Goal: Transaction & Acquisition: Purchase product/service

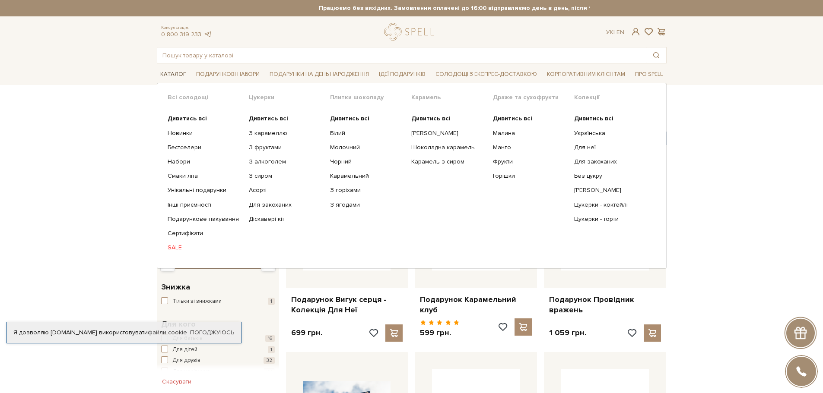
click at [173, 77] on span "Каталог" at bounding box center [173, 74] width 33 height 13
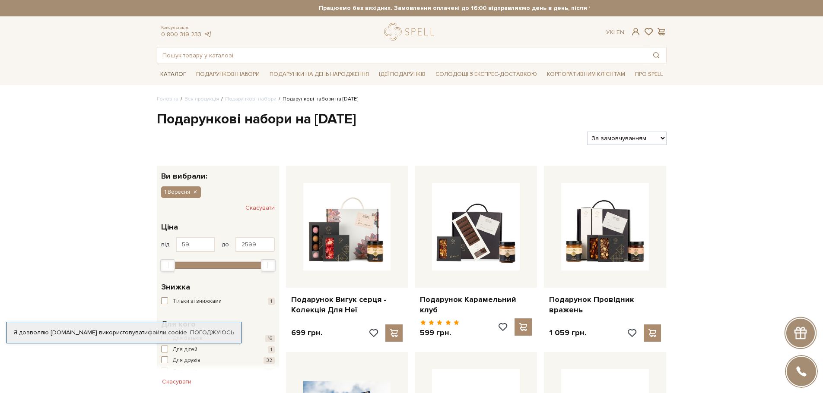
click at [173, 76] on span "Каталог" at bounding box center [173, 74] width 33 height 13
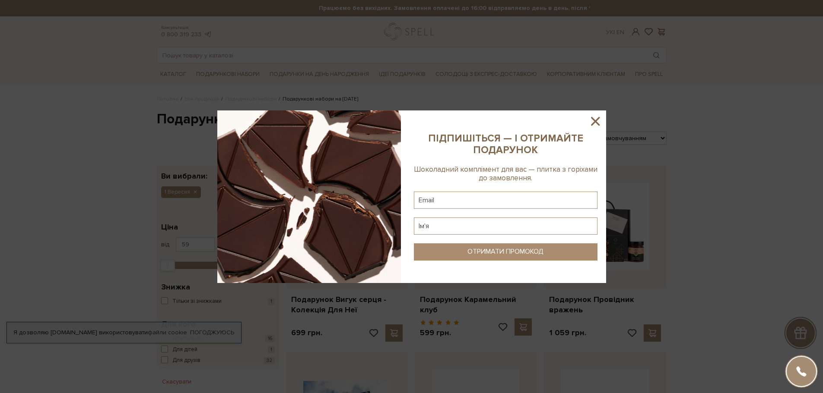
click at [595, 119] on icon at bounding box center [595, 121] width 15 height 15
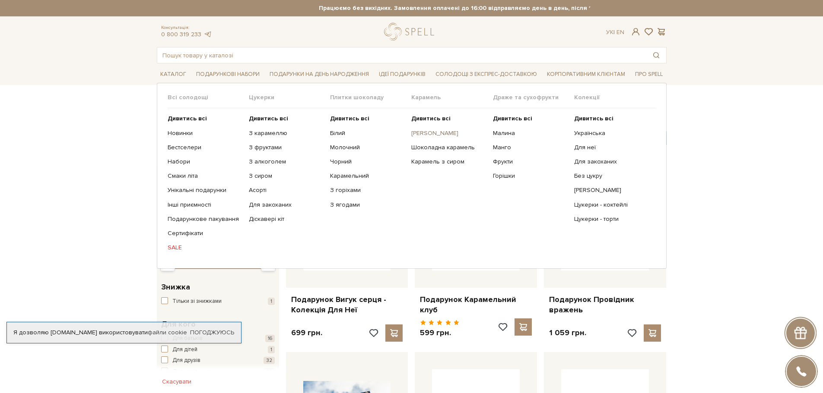
click at [444, 135] on link "[PERSON_NAME]" at bounding box center [448, 134] width 75 height 8
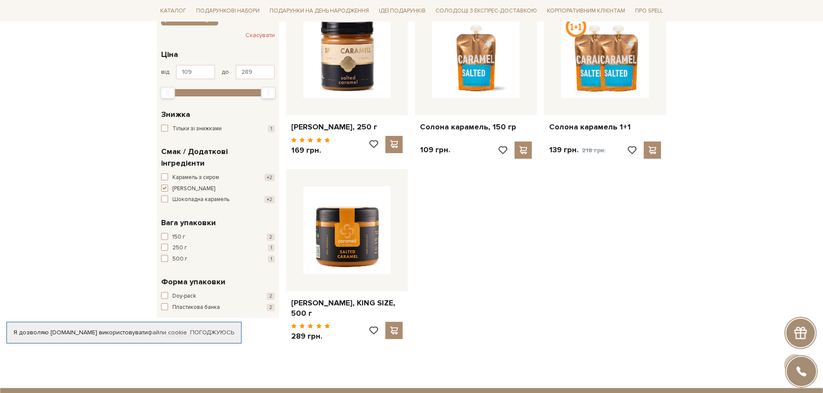
scroll to position [130, 0]
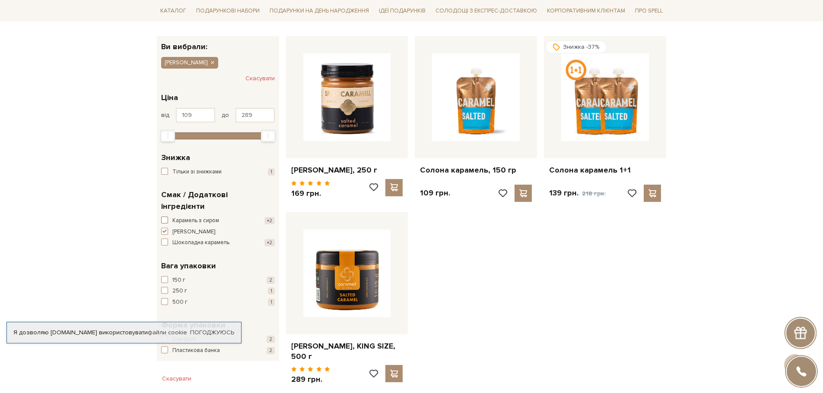
click at [165, 217] on span "button" at bounding box center [164, 220] width 7 height 7
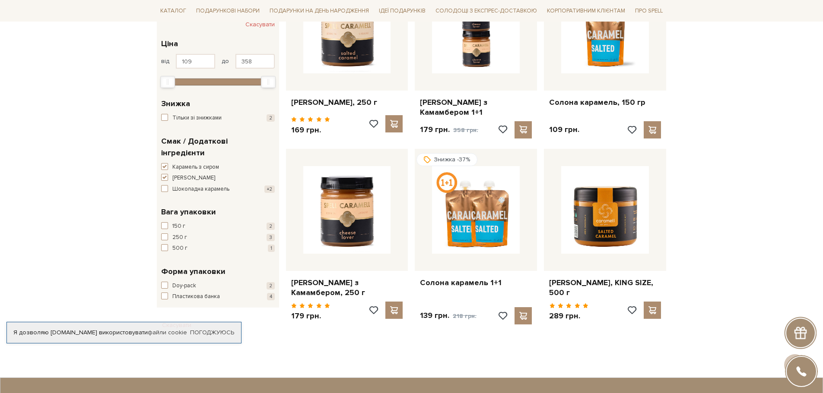
scroll to position [216, 0]
click at [524, 125] on span at bounding box center [523, 129] width 11 height 8
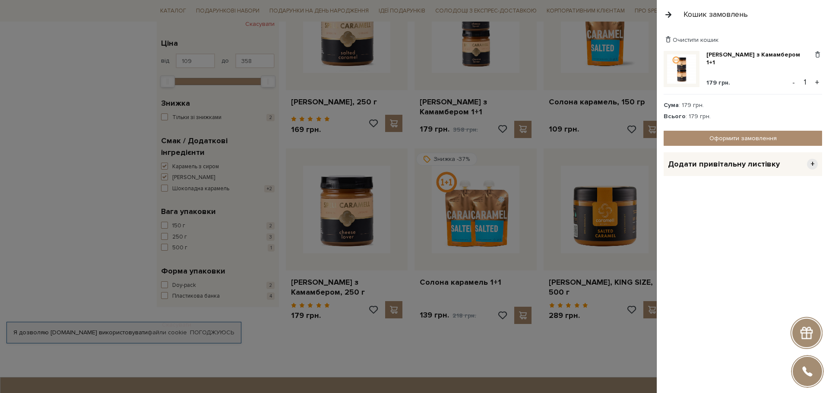
click at [666, 17] on button "button" at bounding box center [668, 14] width 9 height 15
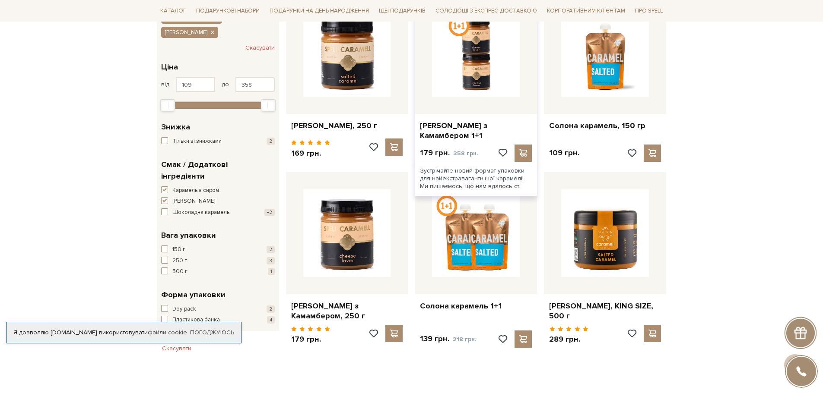
scroll to position [173, 0]
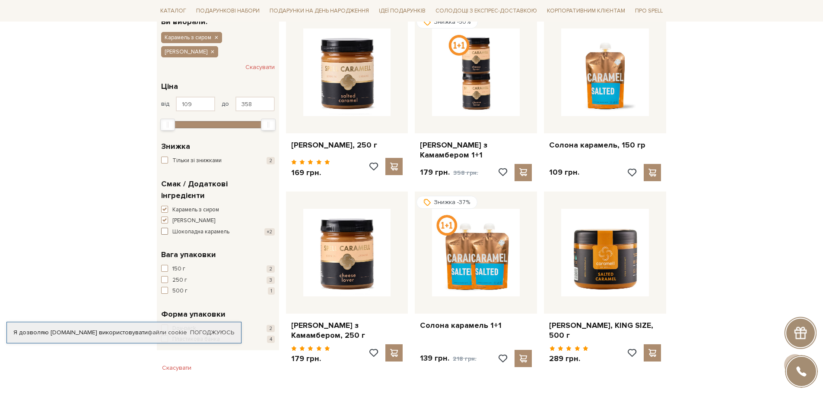
click at [182, 228] on span "Шоколадна карамель" at bounding box center [200, 232] width 57 height 9
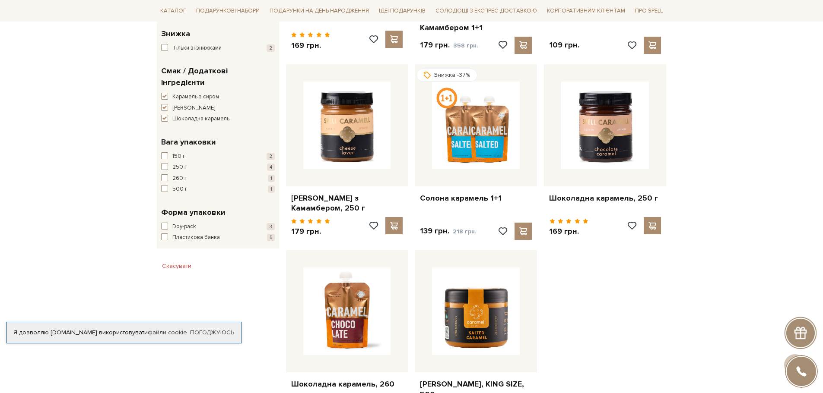
scroll to position [302, 0]
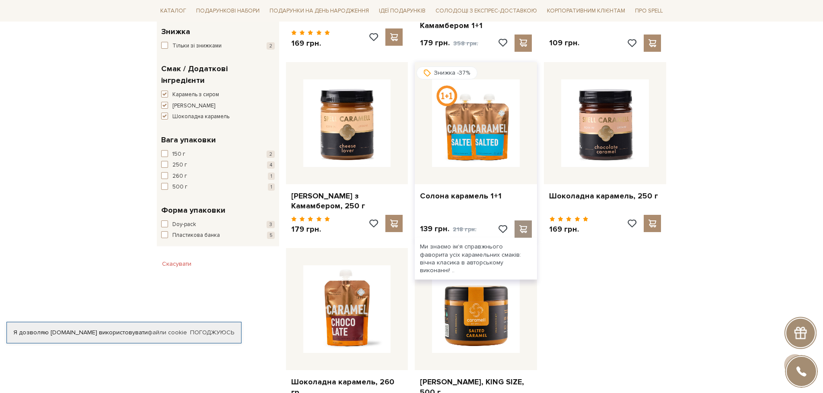
click at [525, 228] on span at bounding box center [523, 229] width 11 height 8
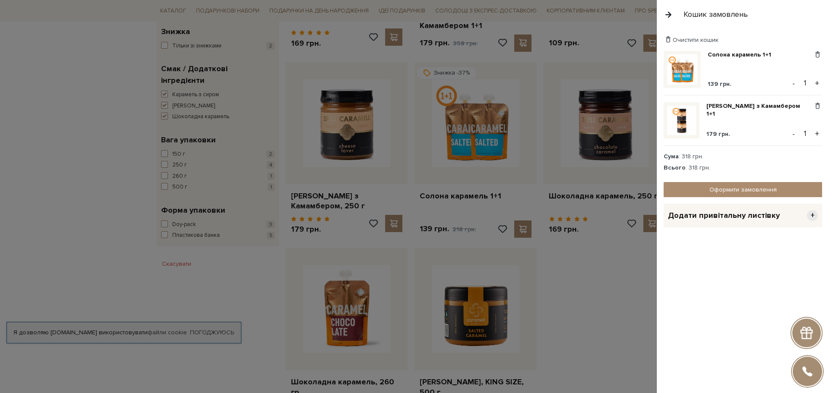
click at [668, 15] on button "button" at bounding box center [668, 14] width 9 height 15
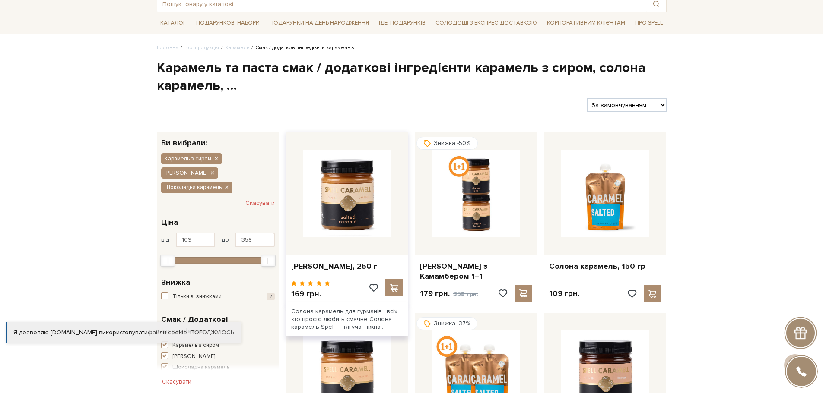
scroll to position [0, 0]
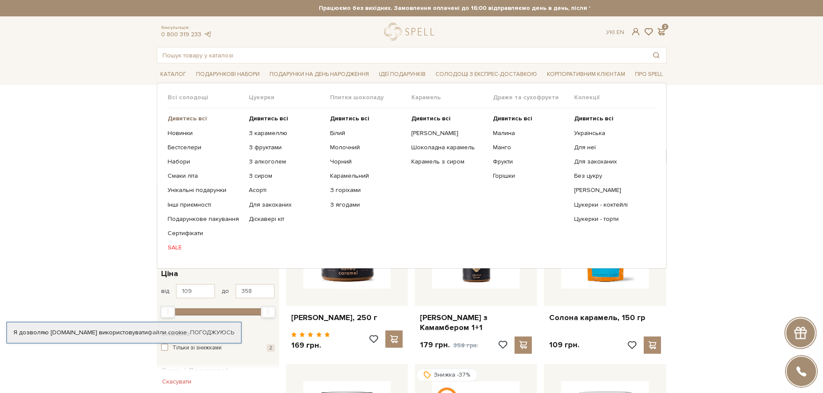
click at [179, 119] on b "Дивитись всі" at bounding box center [187, 118] width 39 height 7
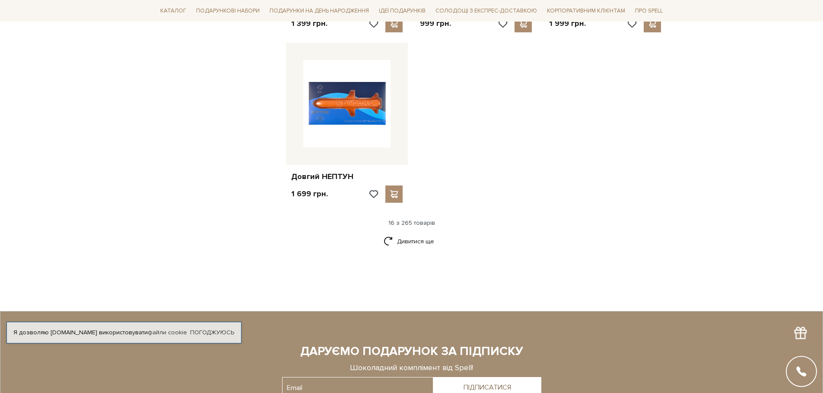
scroll to position [1080, 0]
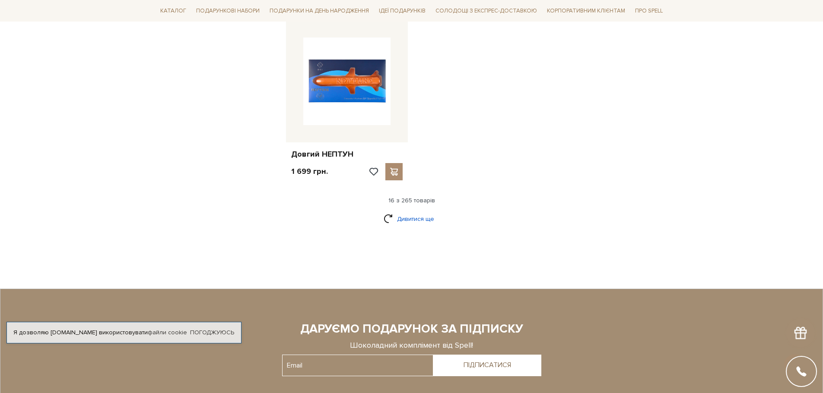
click at [412, 216] on link "Дивитися ще" at bounding box center [411, 219] width 56 height 15
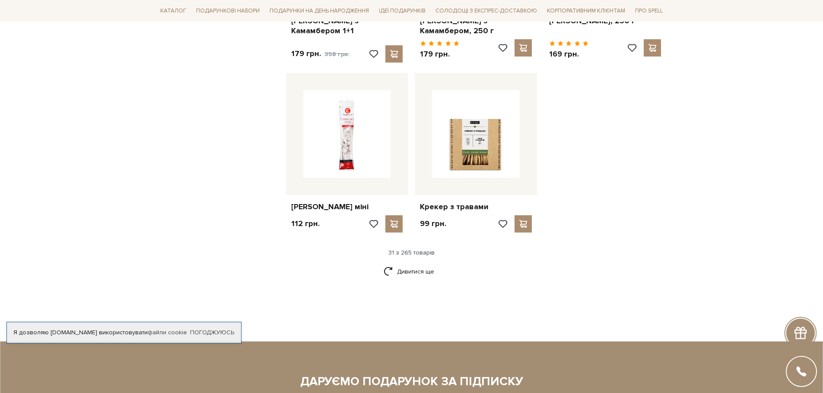
scroll to position [1986, 0]
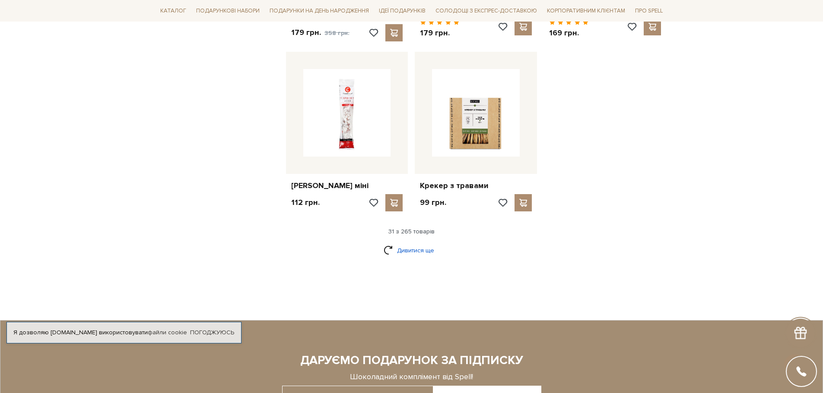
click at [413, 250] on link "Дивитися ще" at bounding box center [411, 250] width 56 height 15
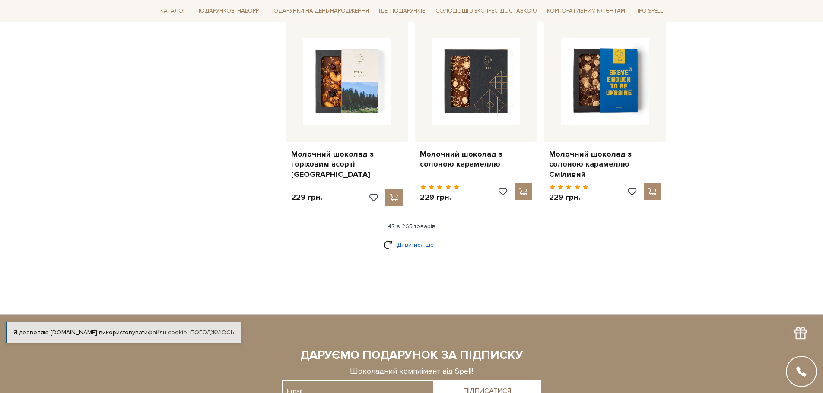
scroll to position [2936, 0]
click at [417, 237] on link "Дивитися ще" at bounding box center [411, 244] width 56 height 15
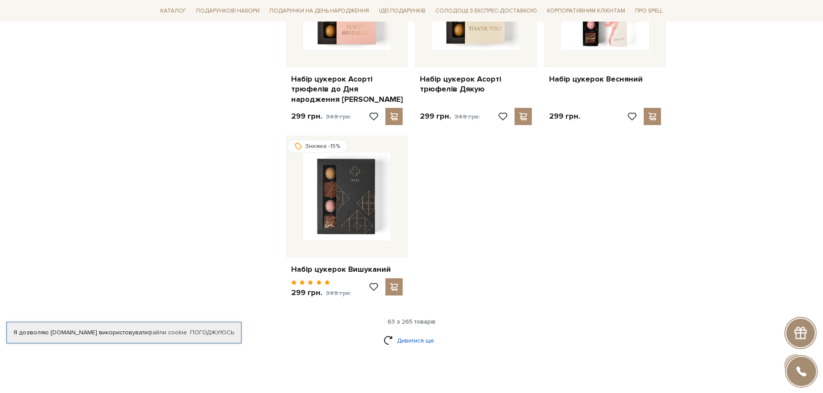
scroll to position [4016, 0]
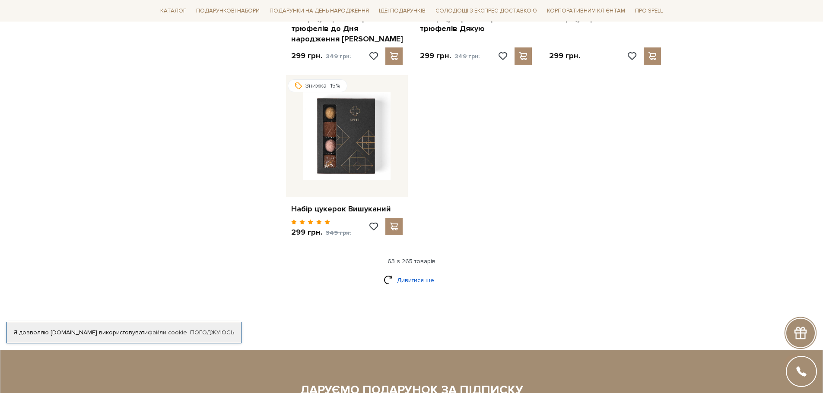
click at [410, 273] on link "Дивитися ще" at bounding box center [411, 280] width 56 height 15
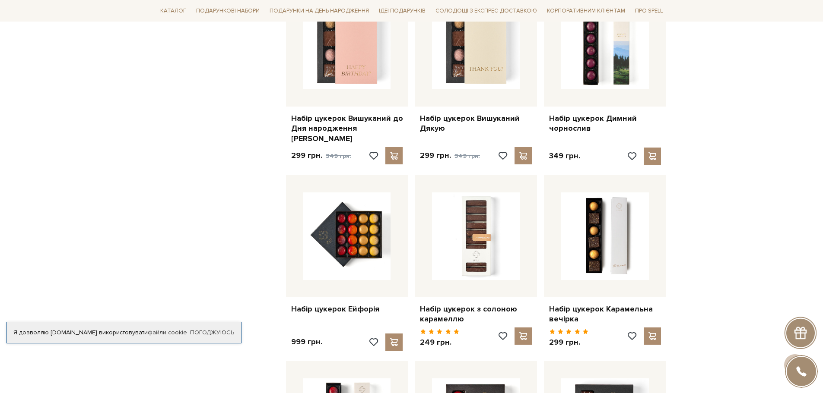
scroll to position [4318, 0]
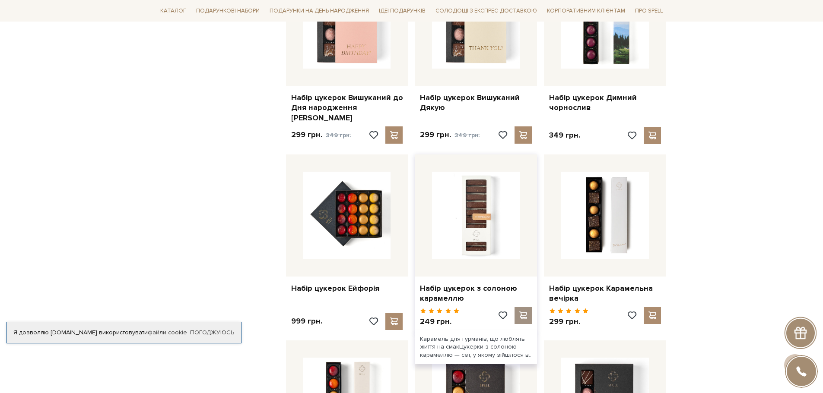
click at [523, 312] on span at bounding box center [523, 316] width 11 height 8
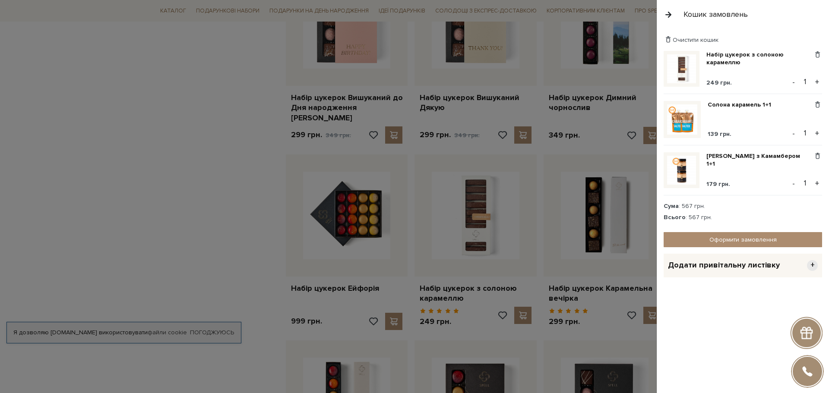
click at [666, 15] on button "button" at bounding box center [668, 14] width 9 height 15
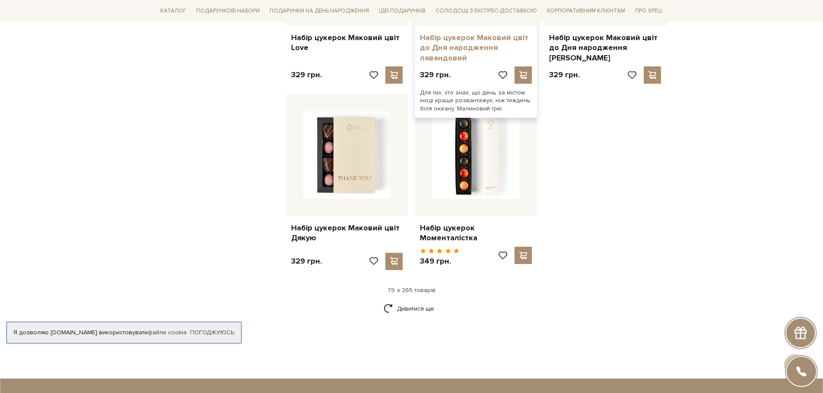
scroll to position [4966, 0]
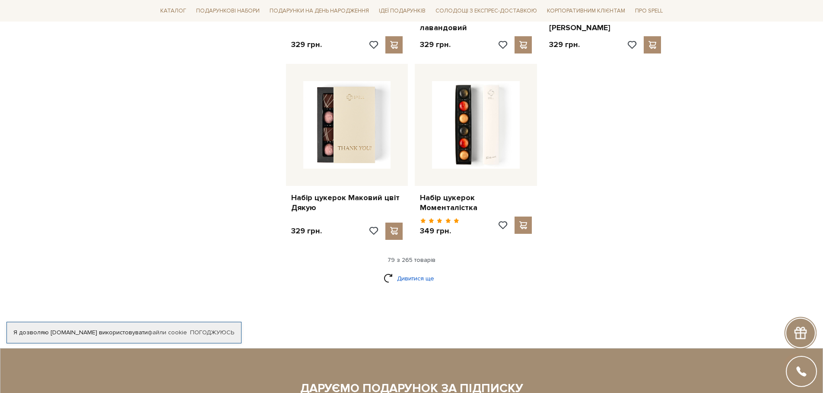
click at [431, 271] on link "Дивитися ще" at bounding box center [411, 278] width 56 height 15
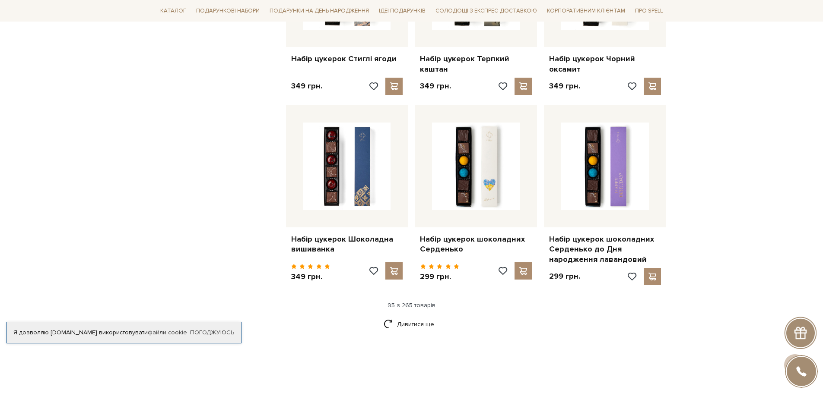
scroll to position [5873, 0]
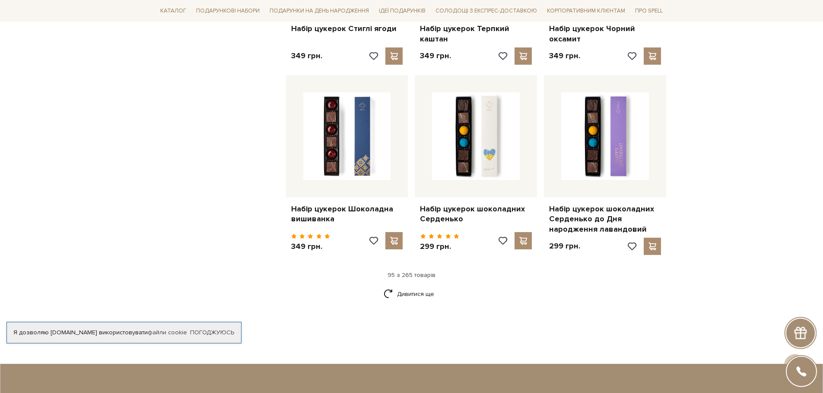
click at [422, 287] on div "Дивитися ще" at bounding box center [411, 299] width 516 height 25
click at [422, 287] on link "Дивитися ще" at bounding box center [411, 294] width 56 height 15
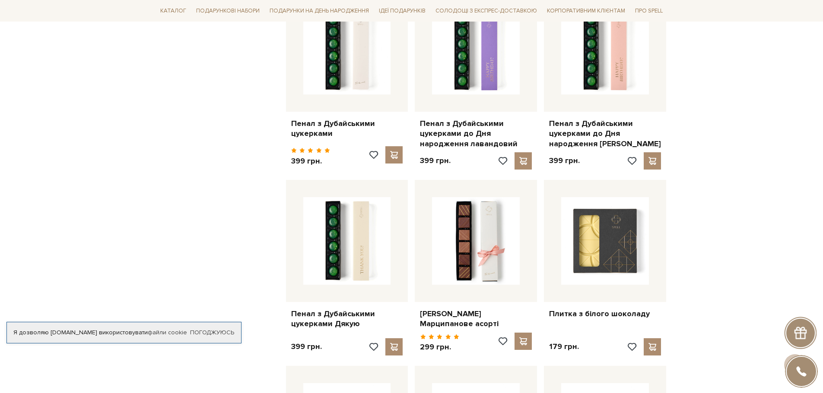
scroll to position [6564, 0]
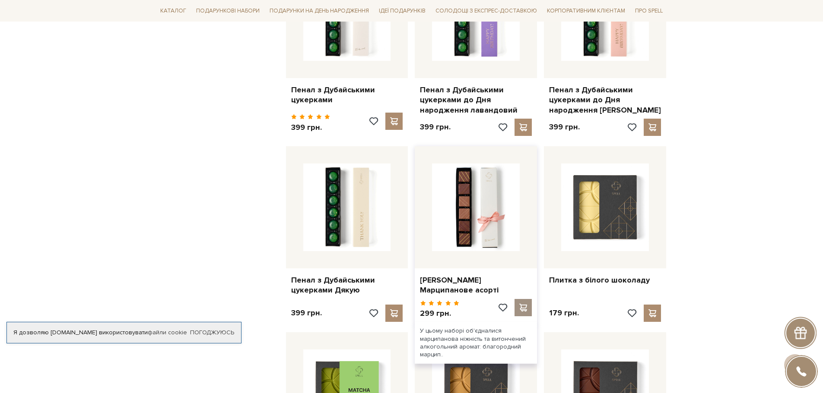
click at [520, 304] on span at bounding box center [523, 308] width 11 height 8
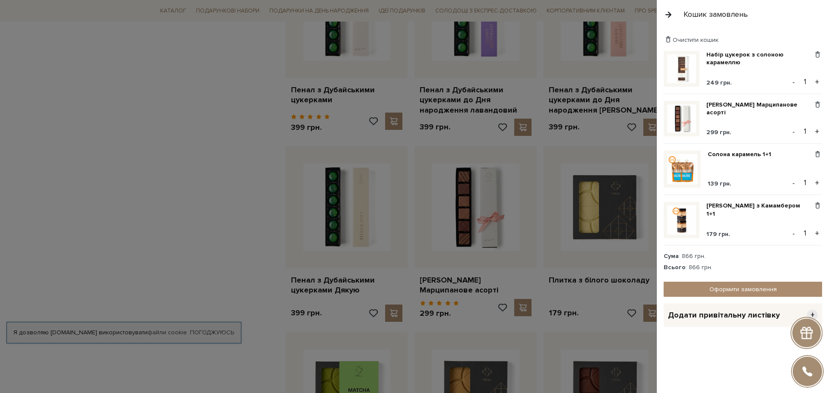
click at [669, 13] on button "button" at bounding box center [668, 14] width 9 height 15
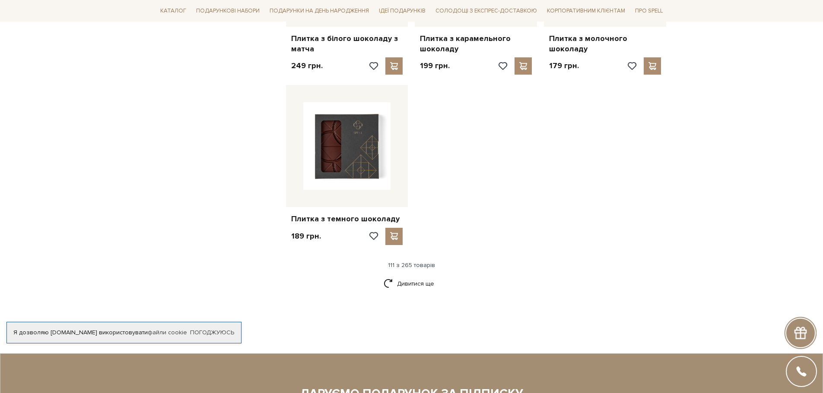
scroll to position [6995, 0]
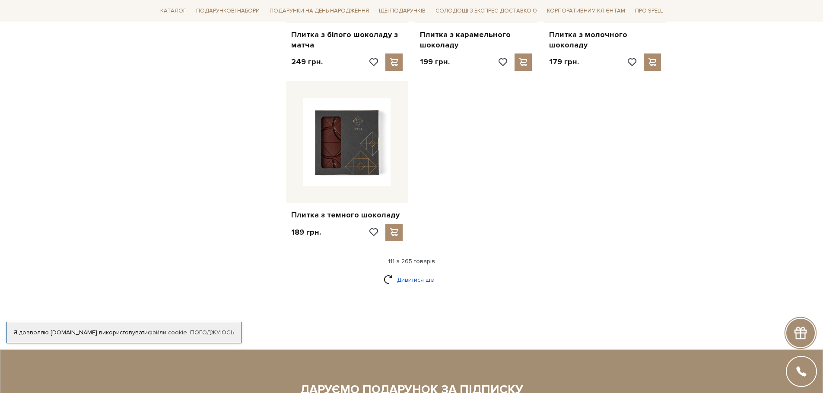
click at [417, 272] on link "Дивитися ще" at bounding box center [411, 279] width 56 height 15
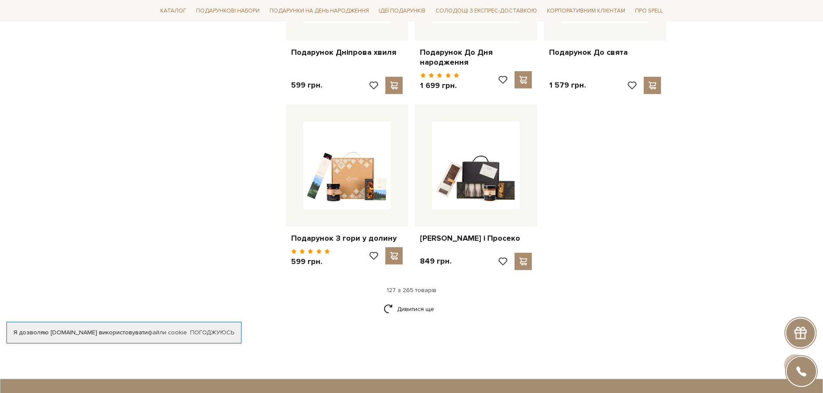
scroll to position [7902, 0]
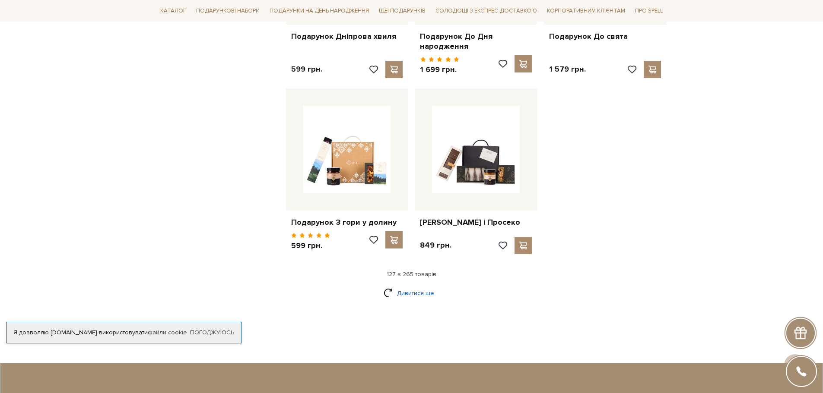
click at [403, 286] on link "Дивитися ще" at bounding box center [411, 293] width 56 height 15
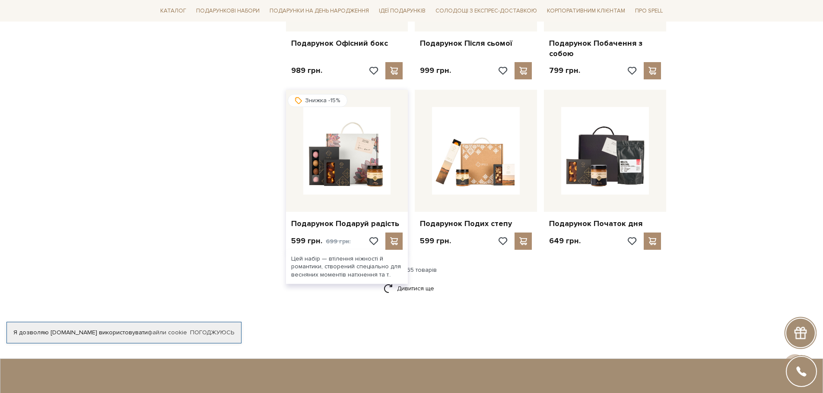
scroll to position [8809, 0]
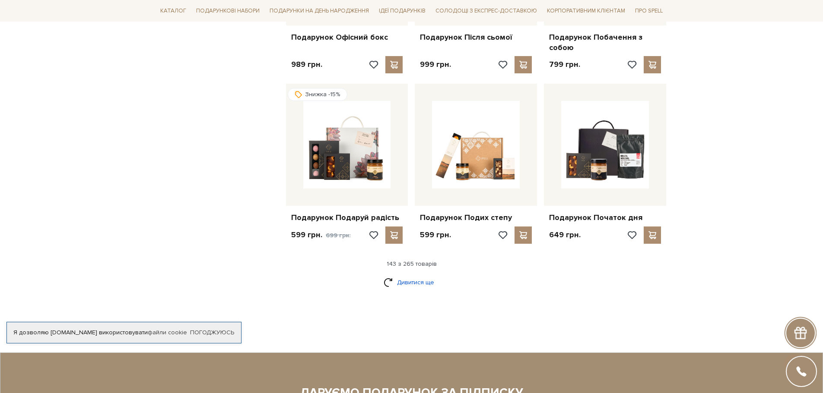
click at [412, 275] on link "Дивитися ще" at bounding box center [411, 282] width 56 height 15
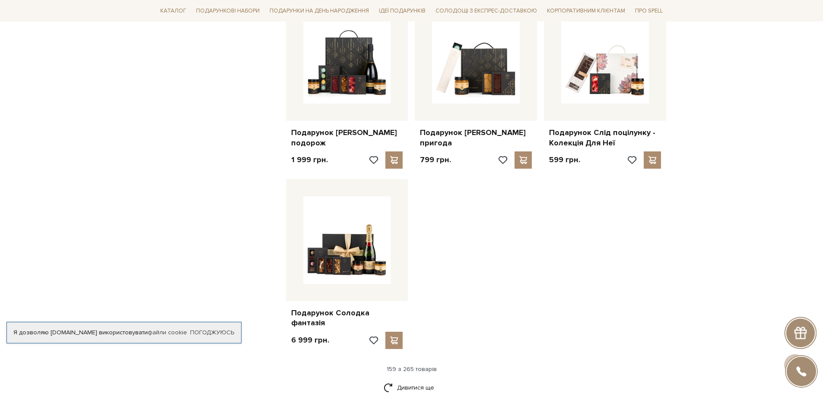
scroll to position [9889, 0]
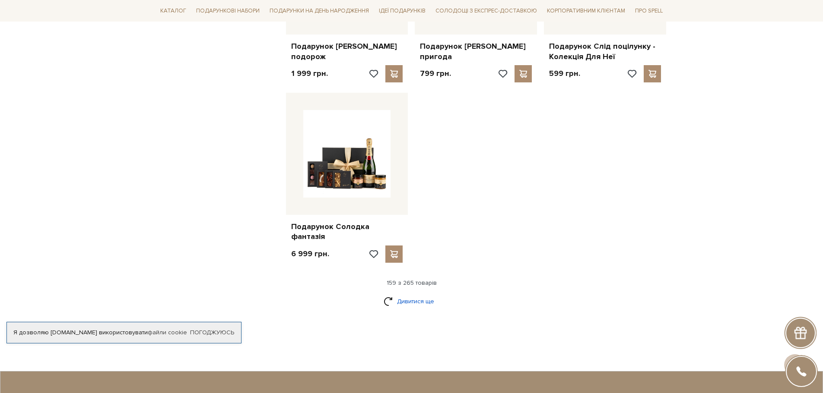
click at [425, 294] on link "Дивитися ще" at bounding box center [411, 301] width 56 height 15
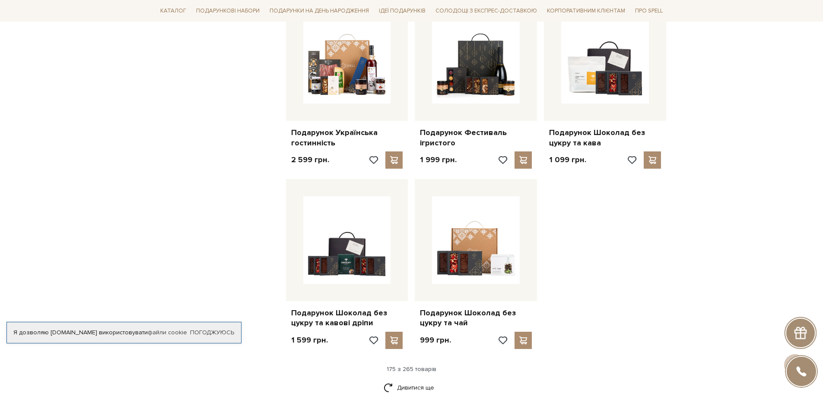
scroll to position [10839, 0]
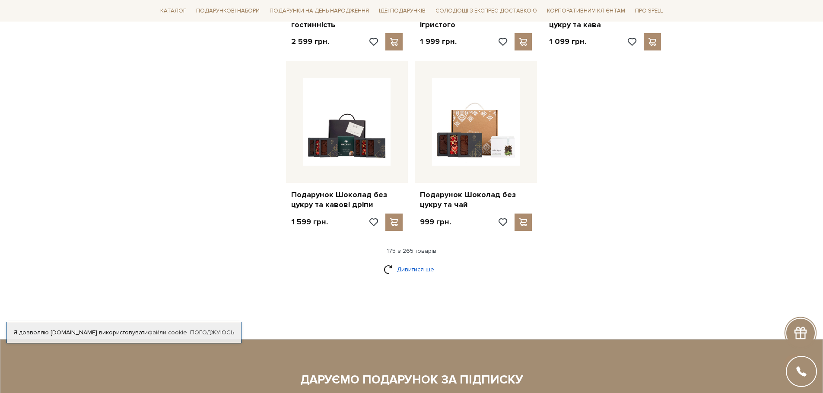
click at [425, 262] on link "Дивитися ще" at bounding box center [411, 269] width 56 height 15
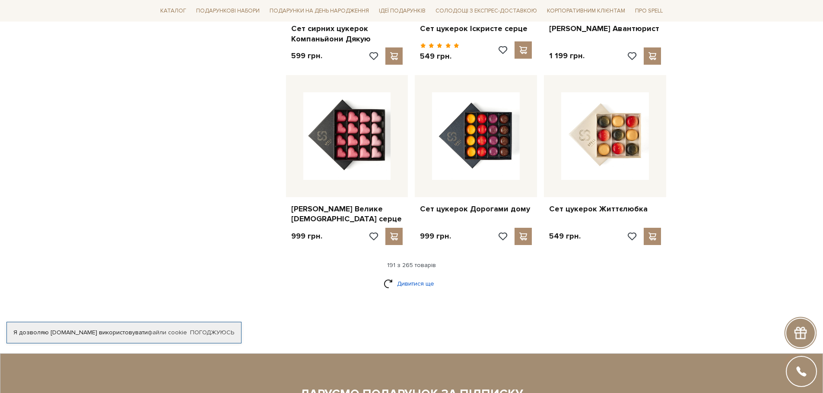
scroll to position [11745, 0]
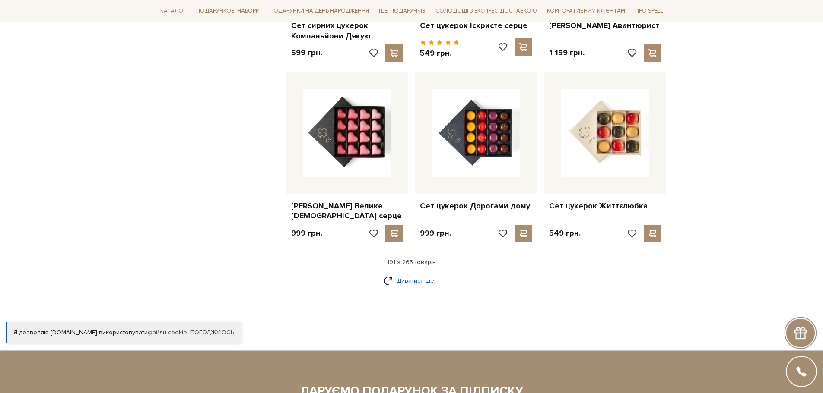
click at [416, 273] on link "Дивитися ще" at bounding box center [411, 280] width 56 height 15
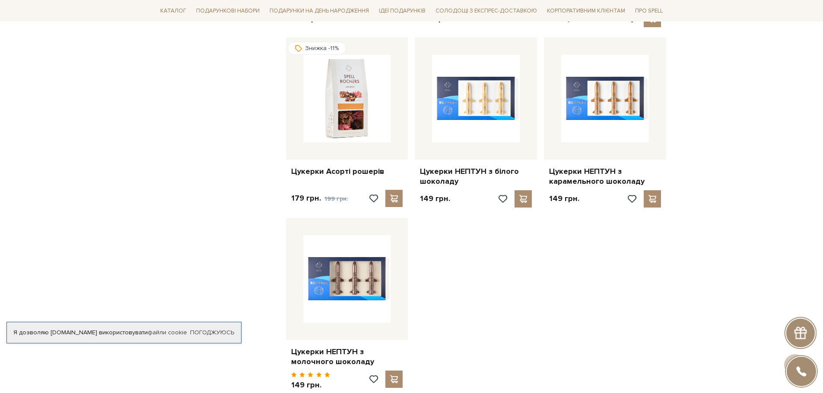
scroll to position [12695, 0]
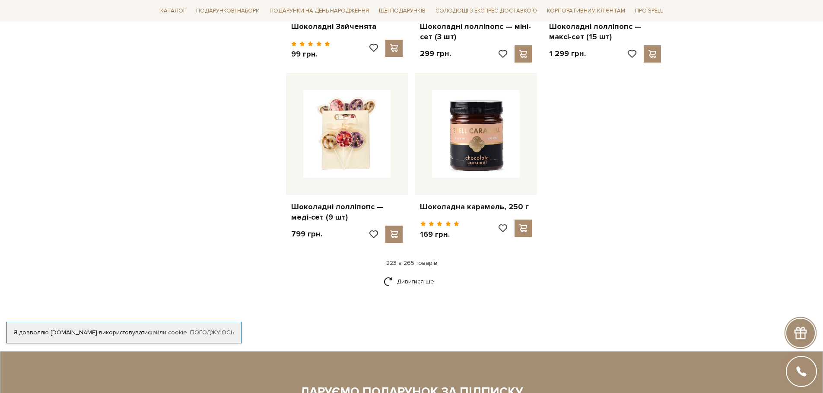
scroll to position [13775, 0]
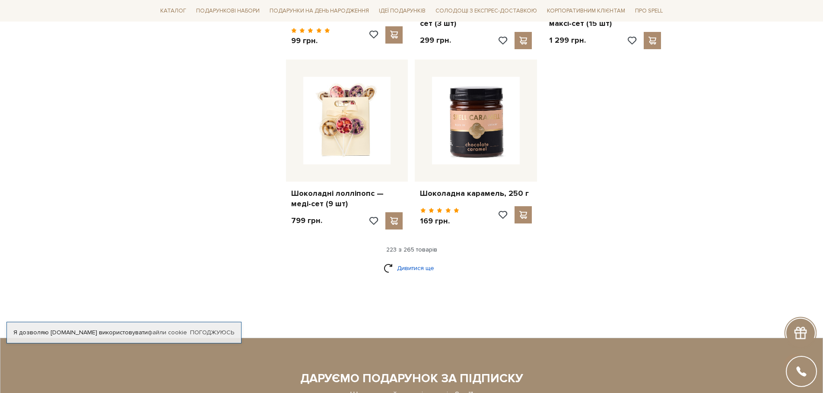
click at [408, 261] on link "Дивитися ще" at bounding box center [411, 268] width 56 height 15
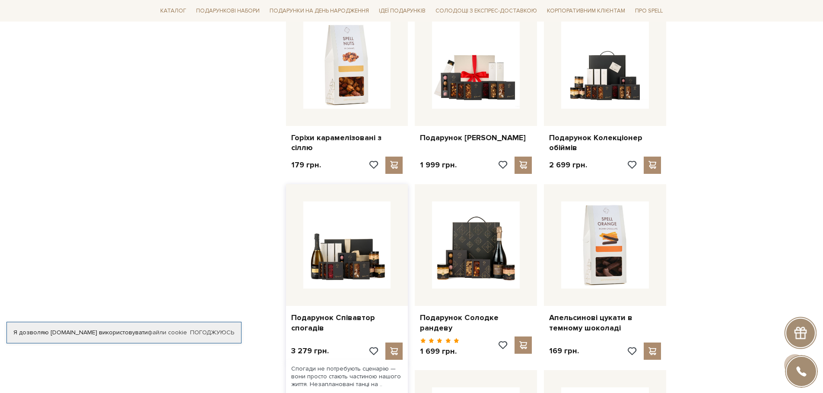
scroll to position [14207, 0]
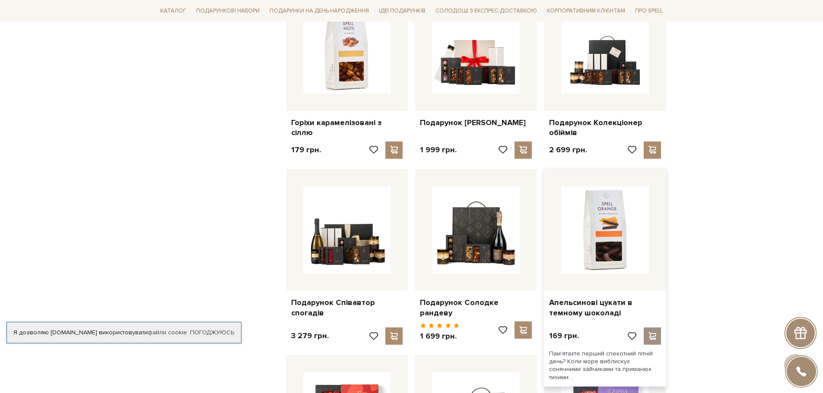
click at [656, 332] on span at bounding box center [652, 336] width 11 height 8
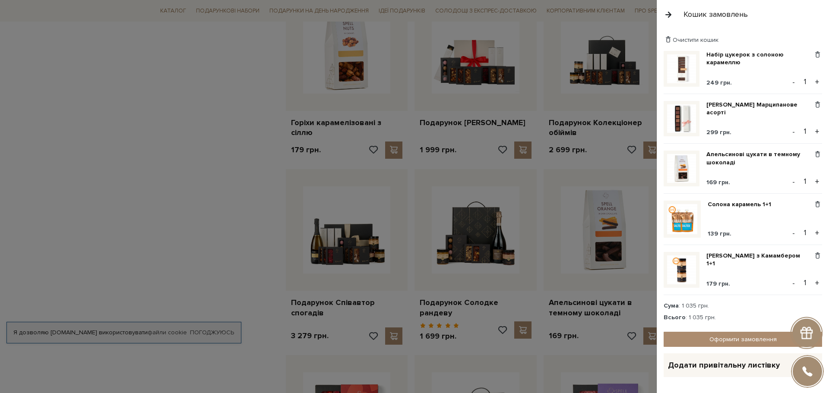
click at [665, 14] on button "button" at bounding box center [668, 14] width 9 height 15
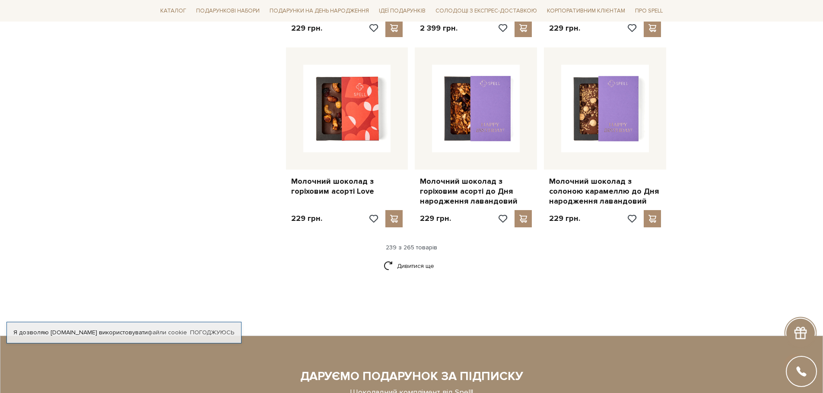
scroll to position [14725, 0]
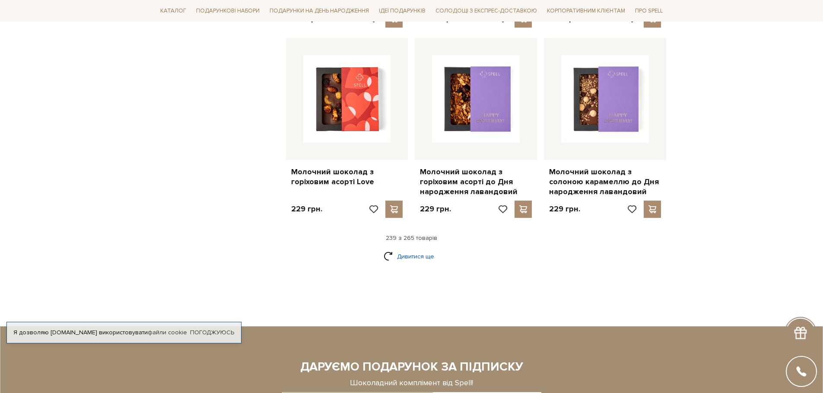
click at [426, 249] on link "Дивитися ще" at bounding box center [411, 256] width 56 height 15
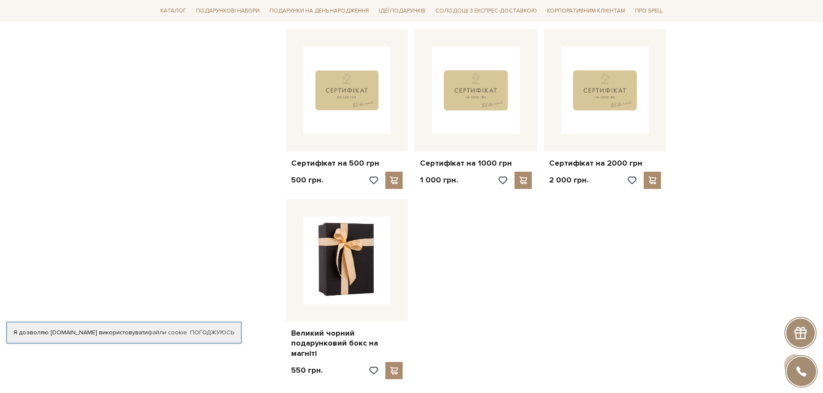
scroll to position [15761, 0]
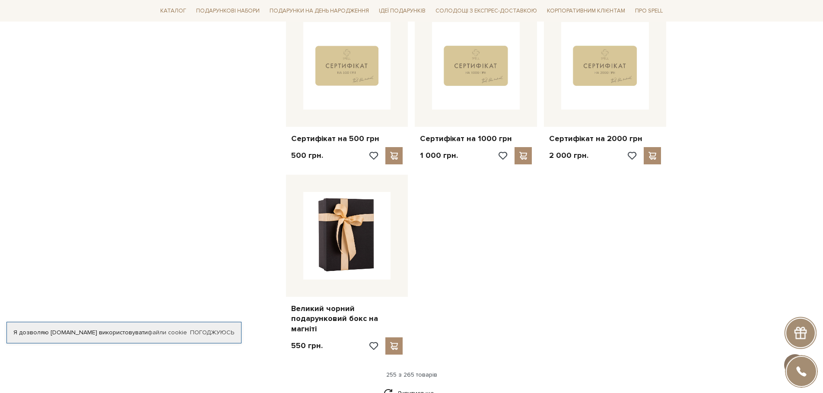
click at [800, 360] on span at bounding box center [794, 364] width 15 height 9
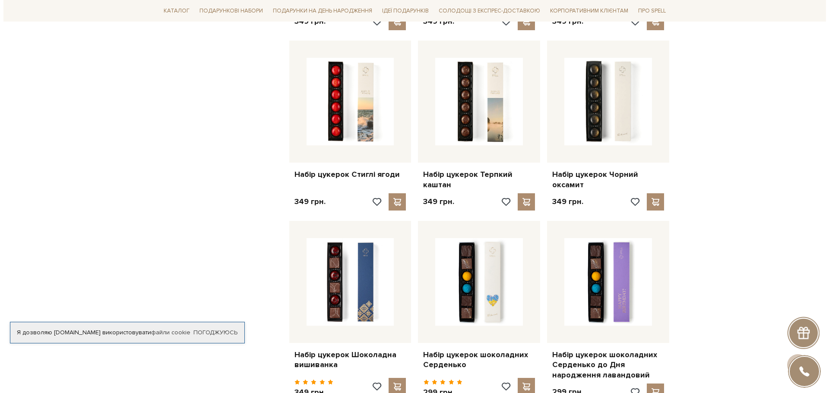
scroll to position [0, 0]
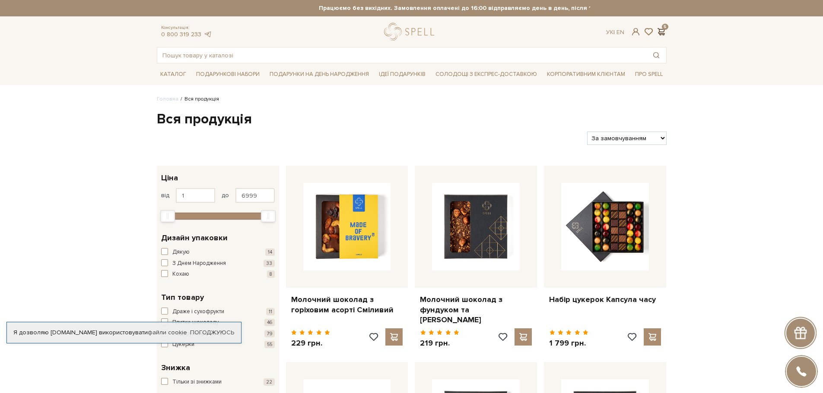
click at [665, 35] on span at bounding box center [661, 31] width 10 height 9
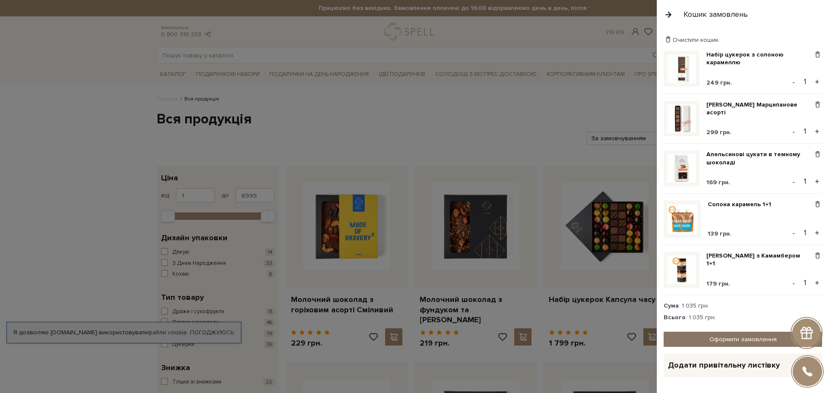
click at [728, 341] on link "Оформити замовлення" at bounding box center [743, 339] width 158 height 15
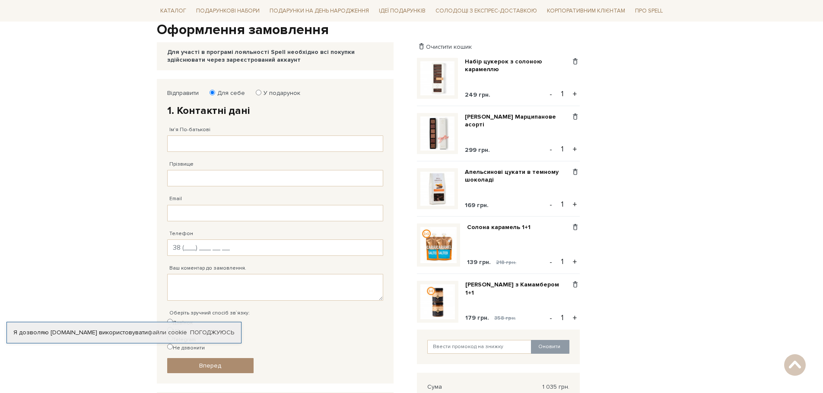
scroll to position [86, 0]
